Goal: Task Accomplishment & Management: Complete application form

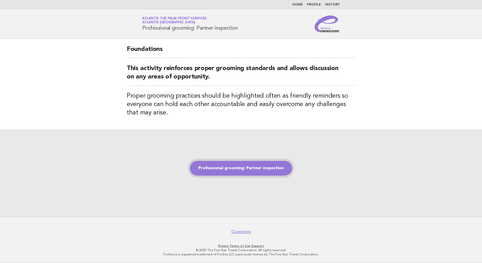
click at [240, 167] on link "Professional grooming: Partner inspection" at bounding box center [241, 168] width 102 height 15
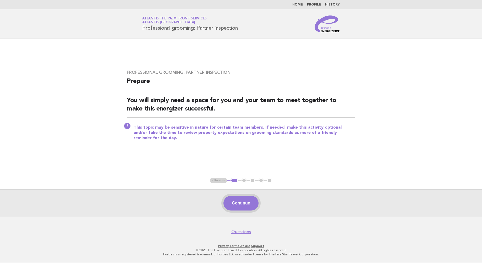
click at [233, 198] on button "Continue" at bounding box center [240, 202] width 35 height 15
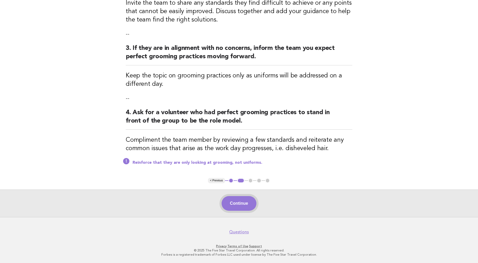
click at [236, 206] on button "Continue" at bounding box center [239, 203] width 35 height 15
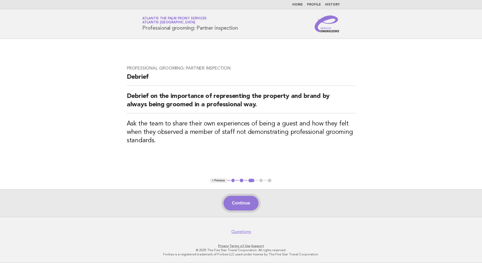
click at [241, 201] on button "Continue" at bounding box center [240, 202] width 35 height 15
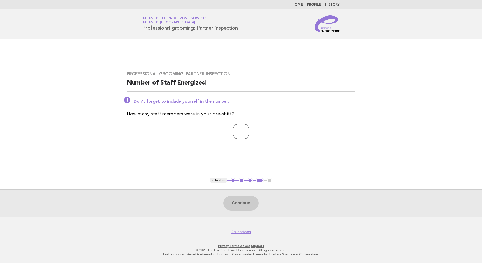
click at [238, 132] on input "number" at bounding box center [241, 131] width 16 height 15
type input "*"
click at [248, 205] on button "Continue" at bounding box center [240, 202] width 35 height 15
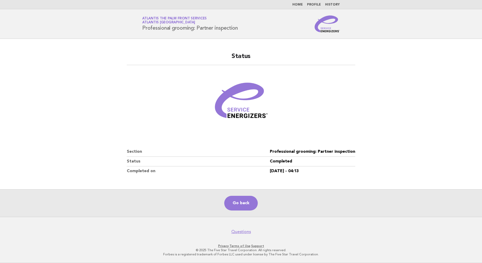
click at [28, 89] on main "Status Section Professional grooming: Partner inspection Status Completed Compl…" at bounding box center [241, 128] width 482 height 178
